Goal: Information Seeking & Learning: Learn about a topic

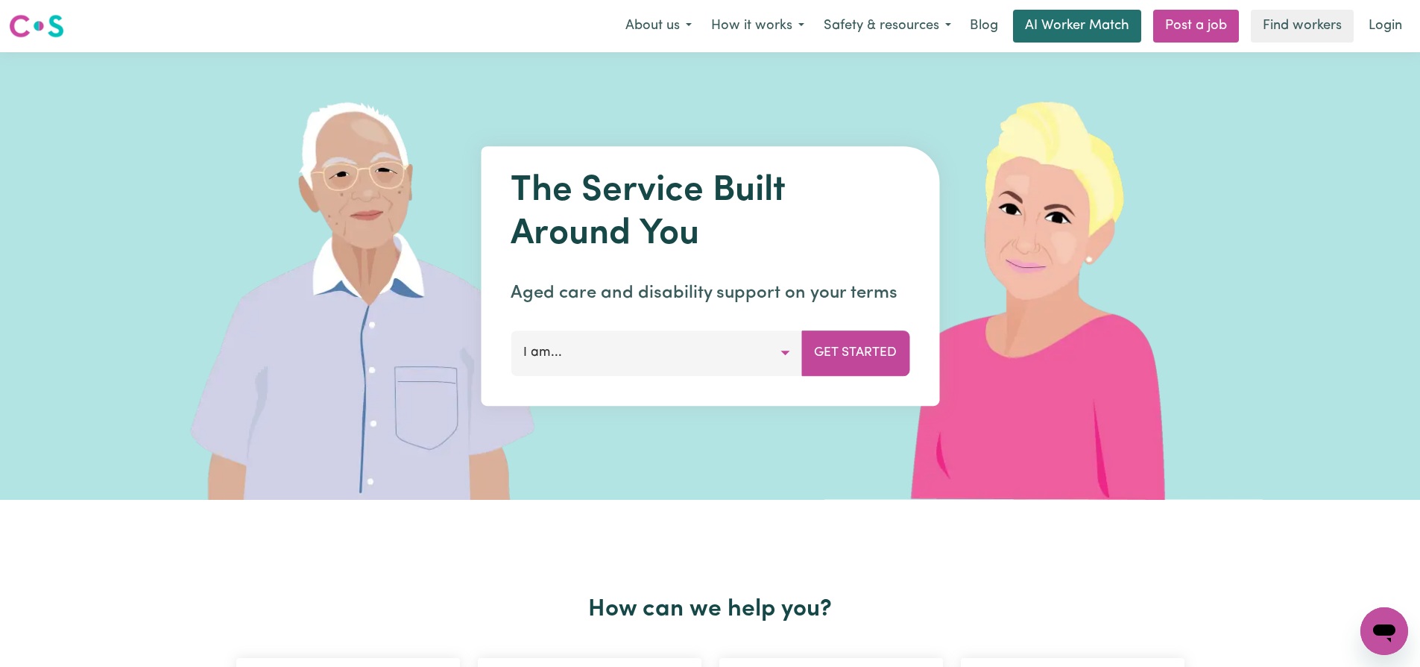
click at [1065, 32] on link "AI Worker Match" at bounding box center [1077, 26] width 128 height 33
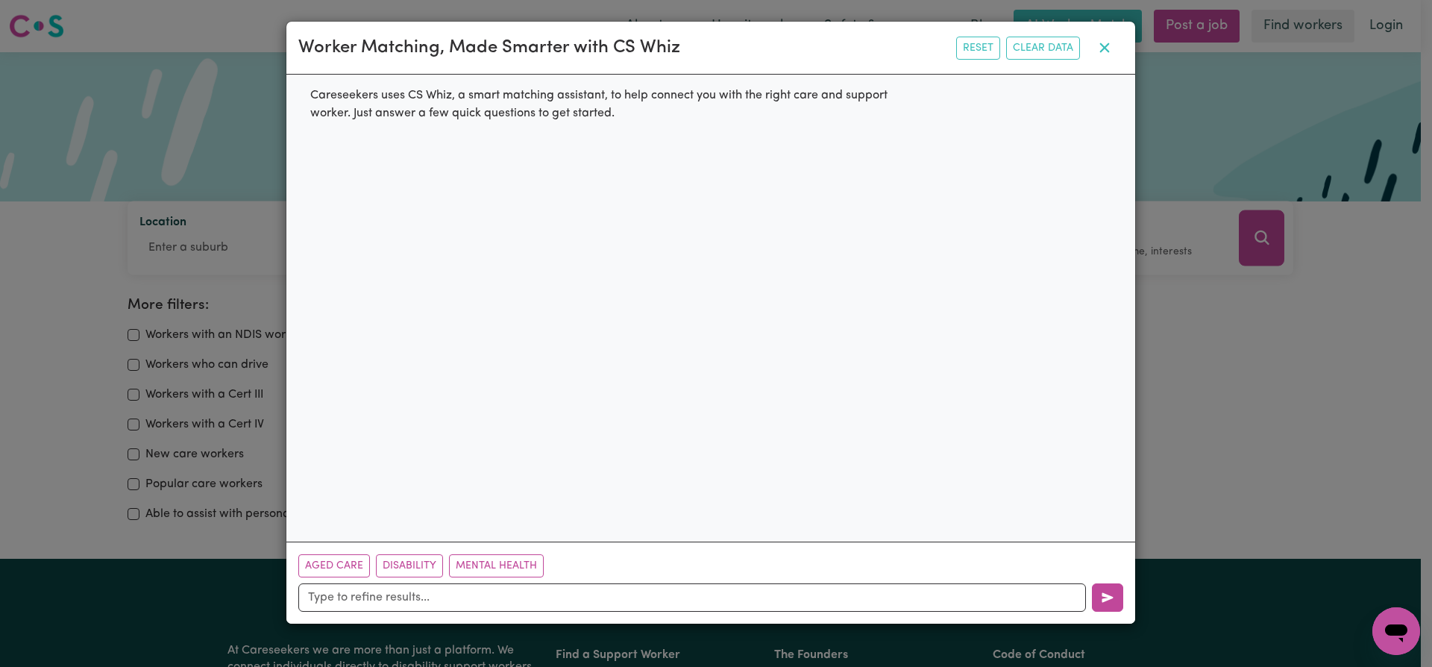
click at [1095, 48] on icon "button" at bounding box center [1104, 48] width 18 height 18
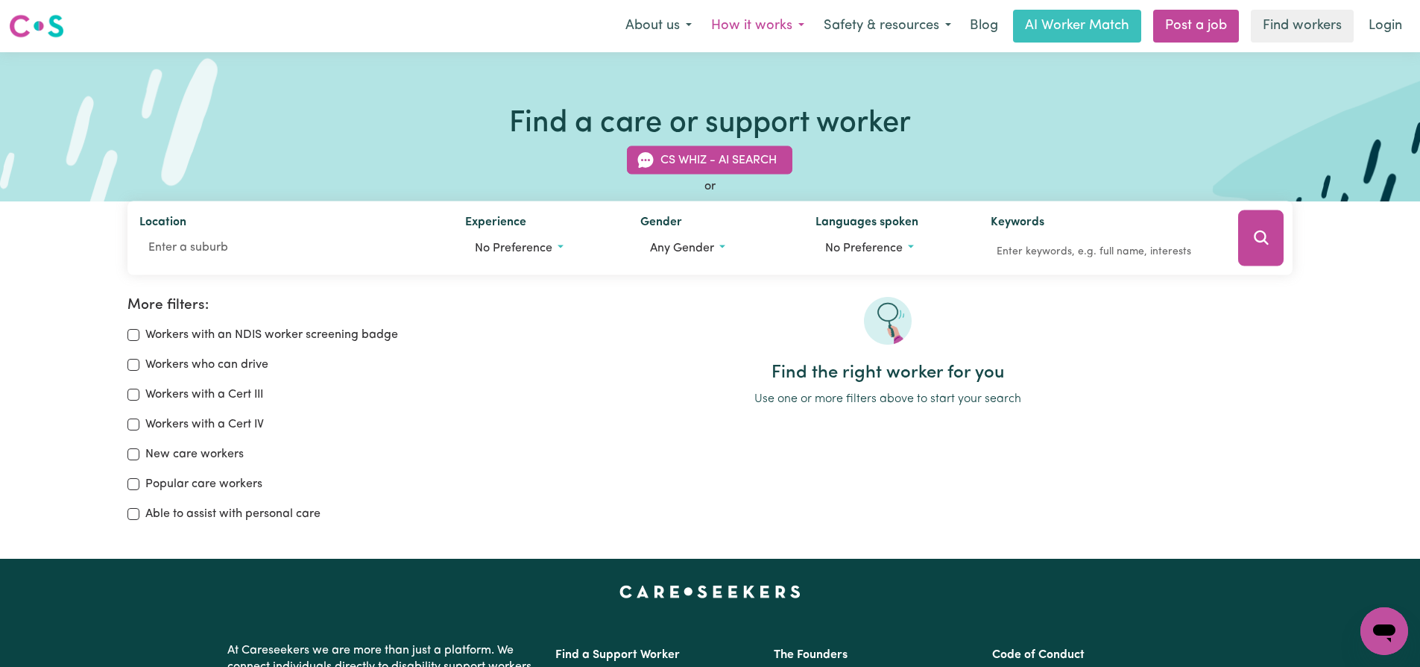
drag, startPoint x: 749, startPoint y: 25, endPoint x: 757, endPoint y: 32, distance: 11.1
click at [749, 25] on button "How it works" at bounding box center [758, 25] width 113 height 31
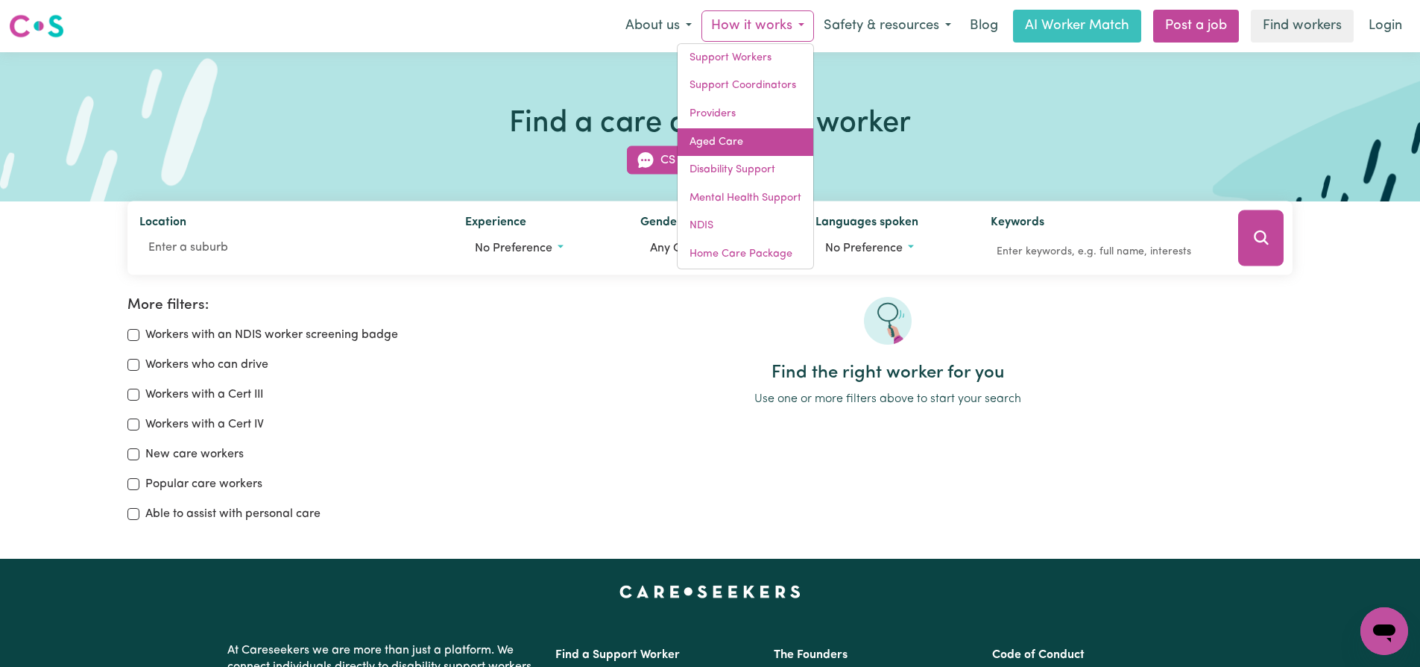
click at [722, 141] on link "Aged Care" at bounding box center [746, 142] width 136 height 28
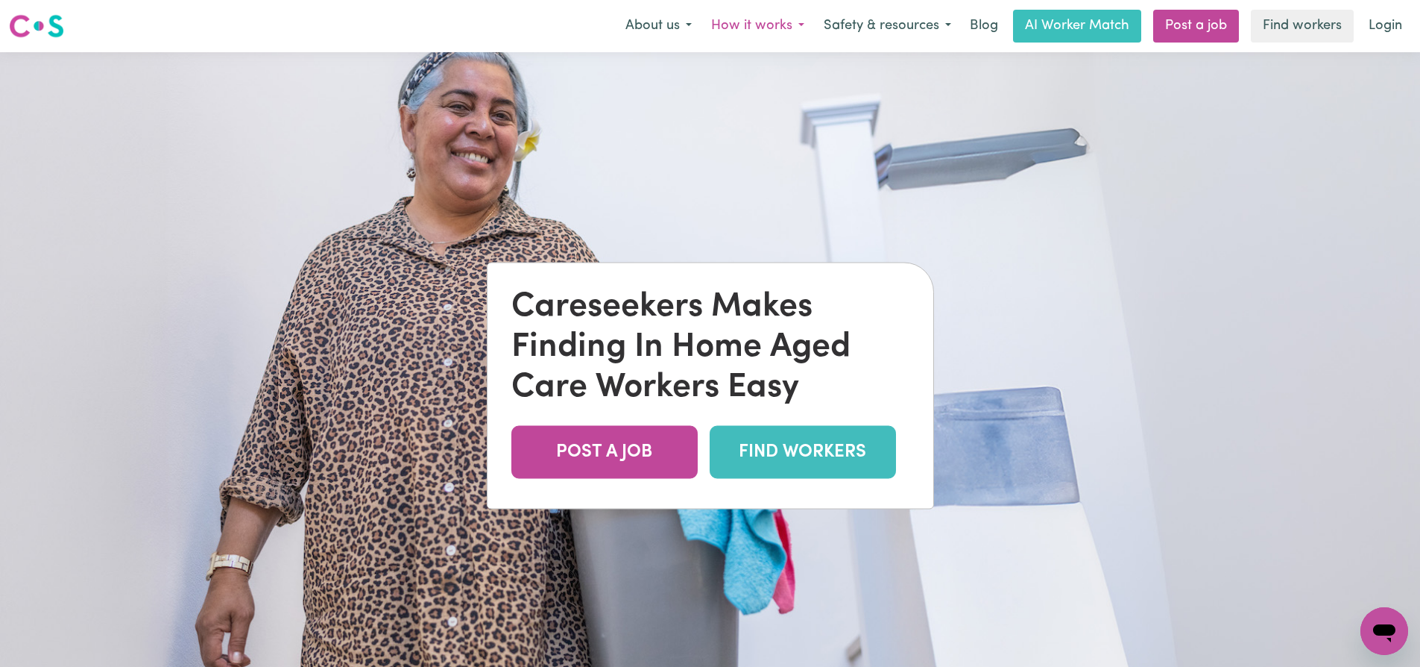
click at [765, 22] on button "How it works" at bounding box center [758, 25] width 113 height 31
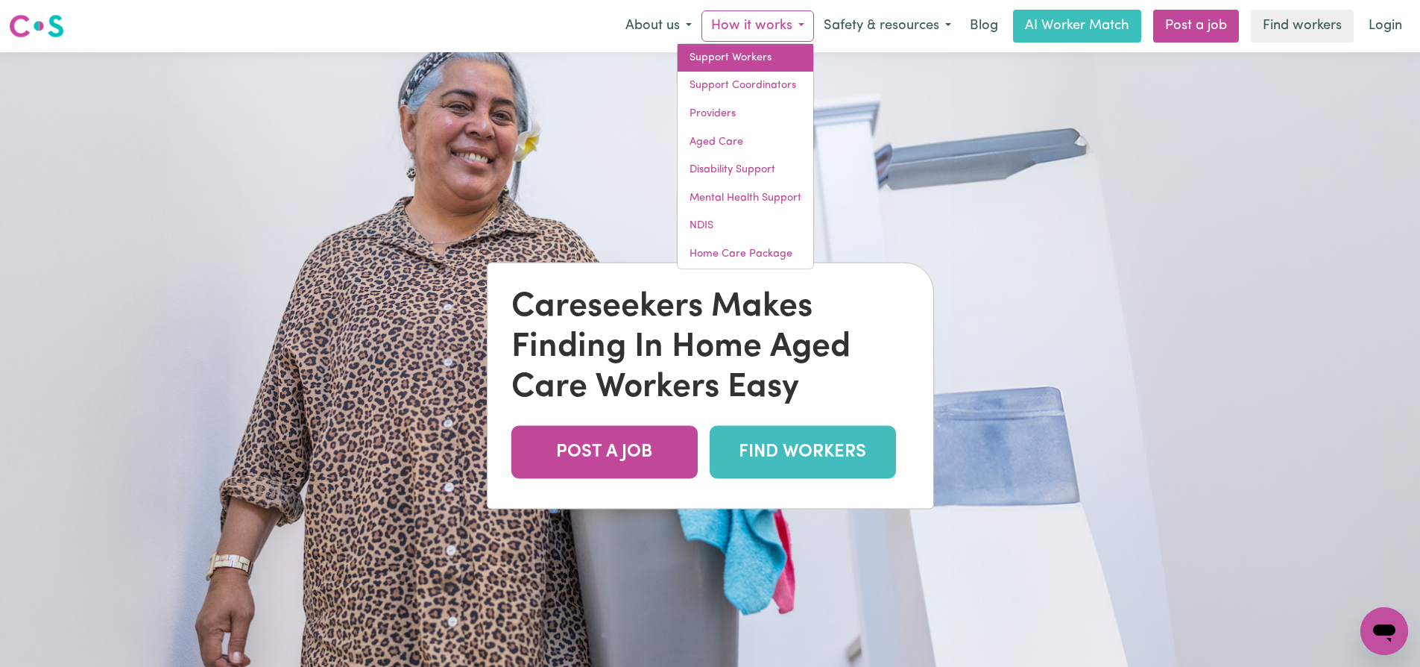
click at [743, 60] on link "Support Workers" at bounding box center [746, 58] width 136 height 28
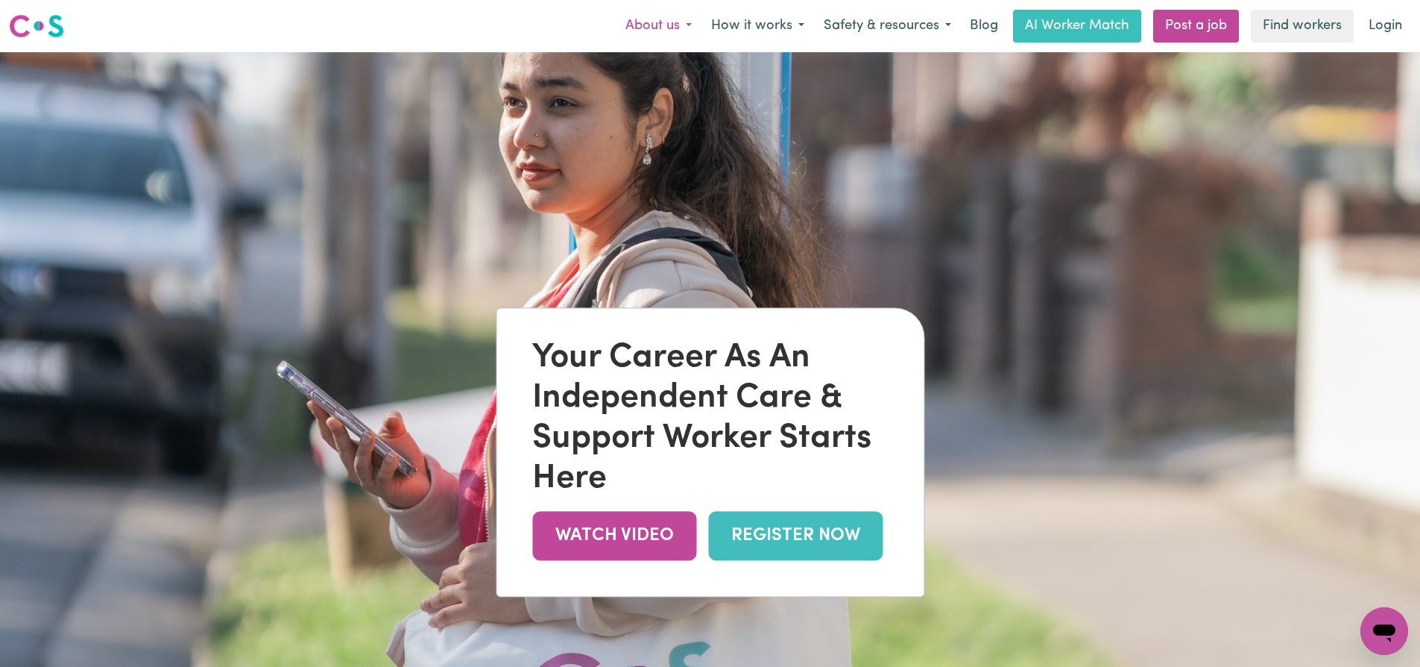
click at [639, 25] on button "About us" at bounding box center [659, 25] width 86 height 31
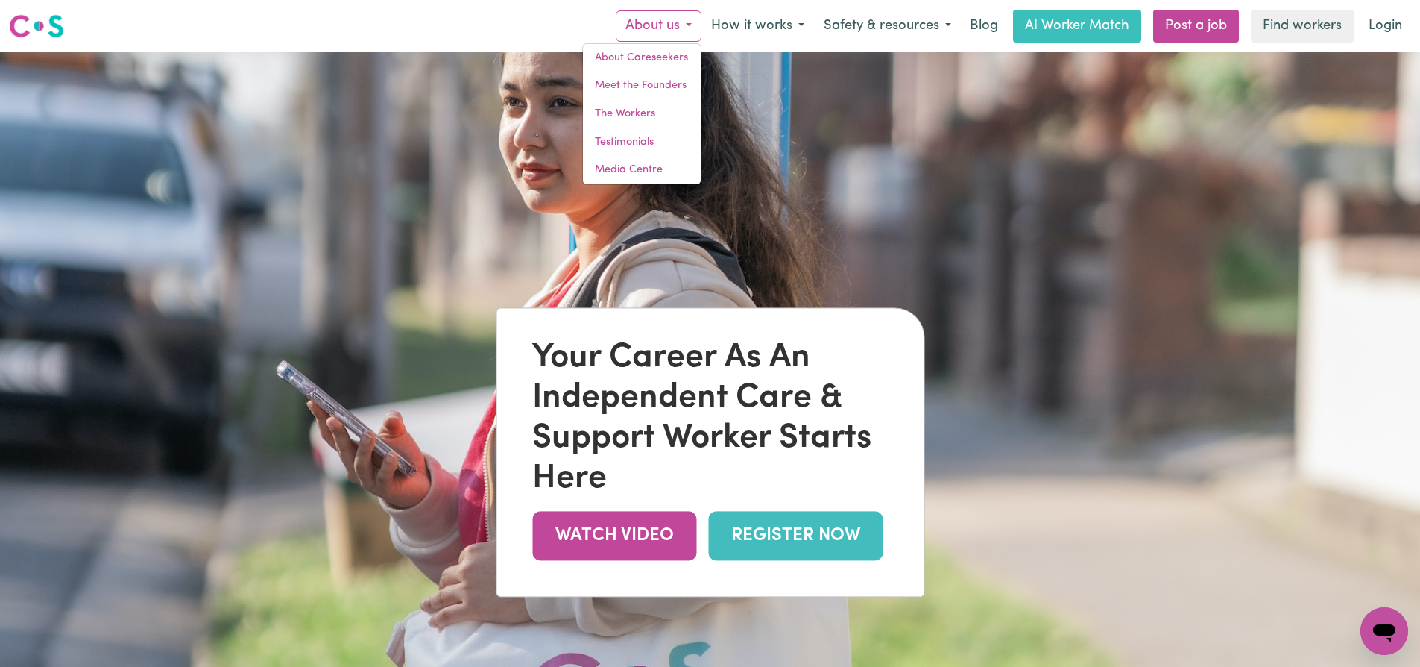
click at [22, 13] on img at bounding box center [36, 26] width 55 height 27
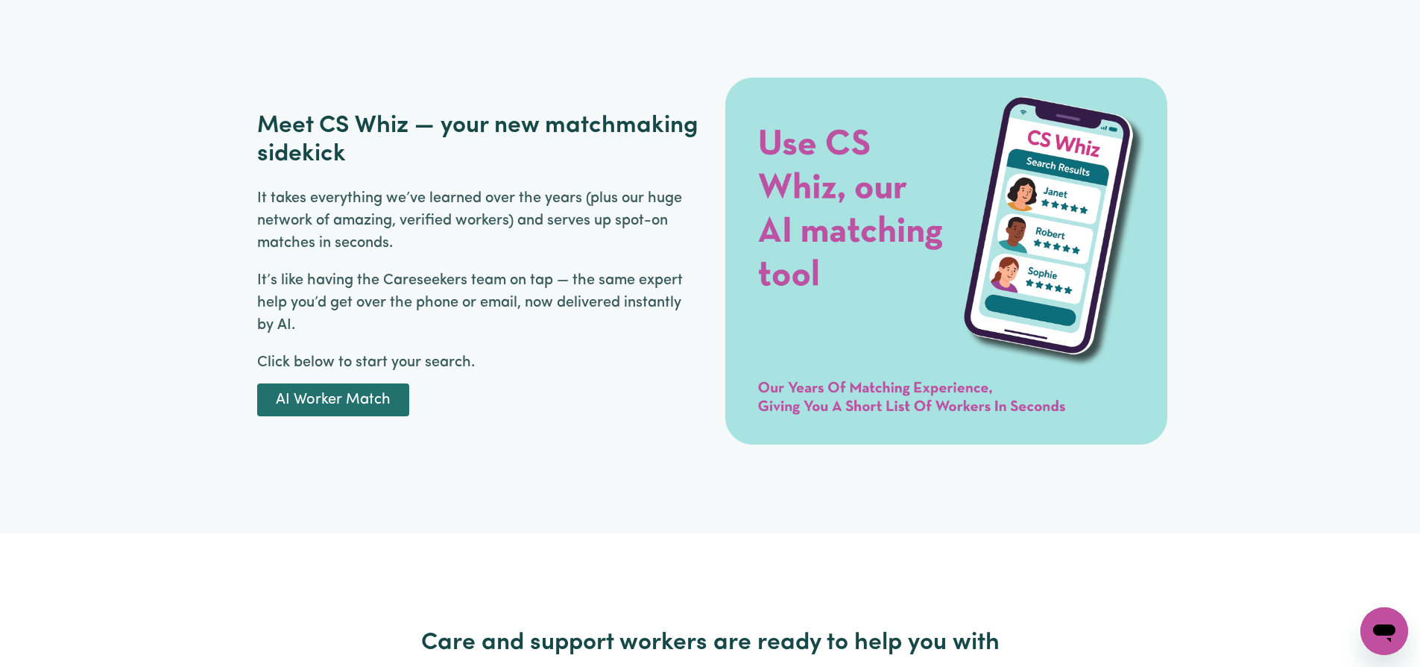
click at [366, 394] on link "AI Worker Match" at bounding box center [333, 399] width 152 height 33
